Goal: Transaction & Acquisition: Purchase product/service

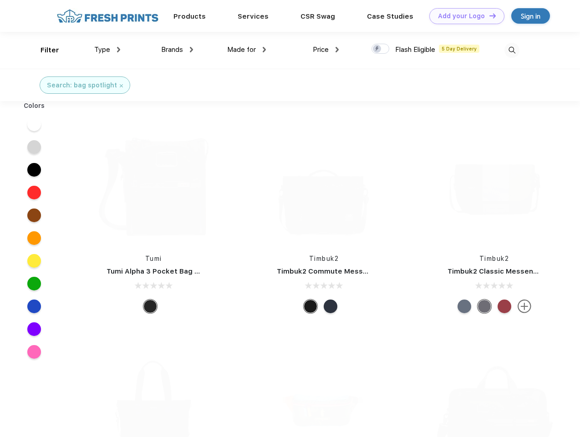
scroll to position [0, 0]
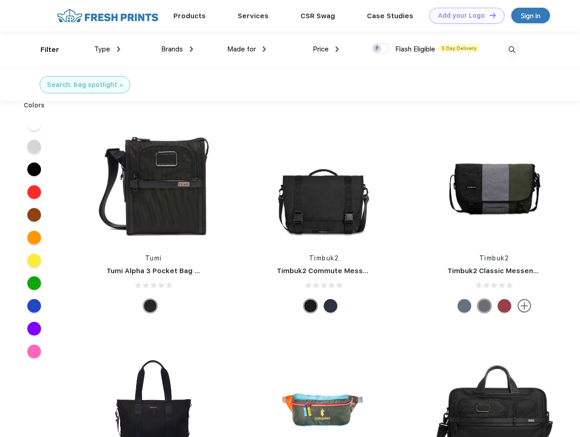
click at [464, 15] on link "Add your Logo Design Tool" at bounding box center [466, 16] width 75 height 16
click at [0, 0] on div "Design Tool" at bounding box center [0, 0] width 0 height 0
click at [489, 15] on link "Add your Logo Design Tool" at bounding box center [466, 16] width 75 height 16
click at [44, 50] on div "Filter" at bounding box center [50, 50] width 19 height 10
click at [107, 49] on span "Type" at bounding box center [102, 49] width 16 height 8
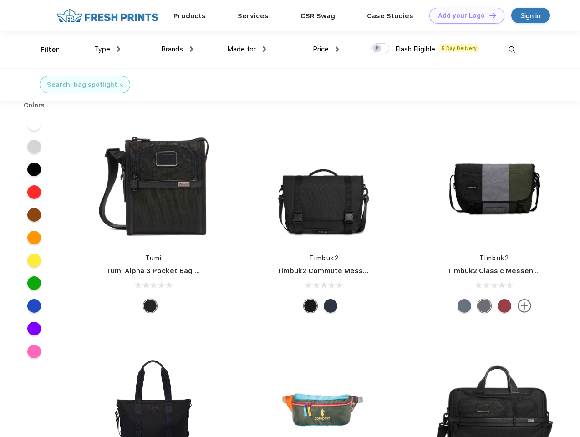
click at [177, 49] on span "Brands" at bounding box center [172, 49] width 22 height 8
click at [247, 49] on span "Made for" at bounding box center [241, 49] width 29 height 8
click at [326, 49] on span "Price" at bounding box center [321, 49] width 16 height 8
click at [381, 49] on div at bounding box center [381, 48] width 18 height 10
click at [378, 49] on input "checkbox" at bounding box center [375, 46] width 6 height 6
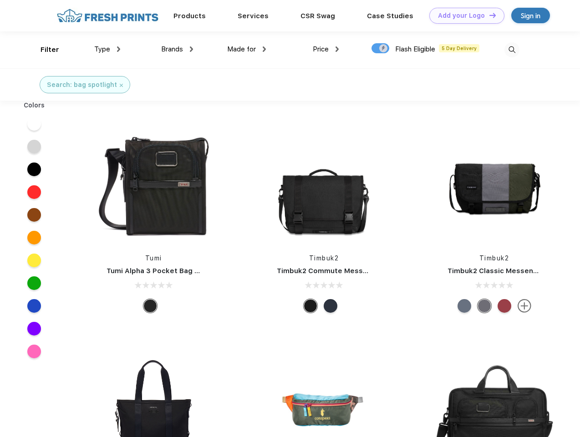
click at [512, 50] on img at bounding box center [512, 49] width 15 height 15
